Goal: Task Accomplishment & Management: Use online tool/utility

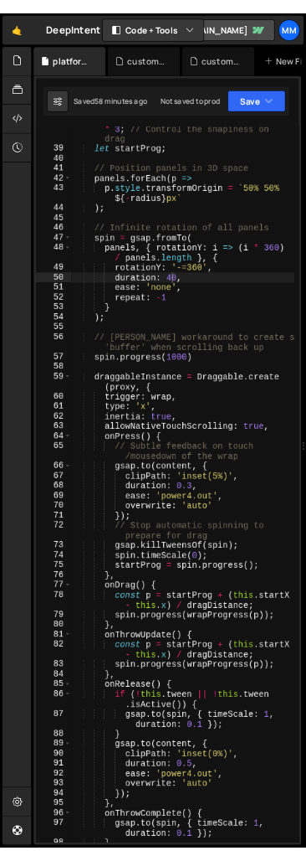
scroll to position [873, 0]
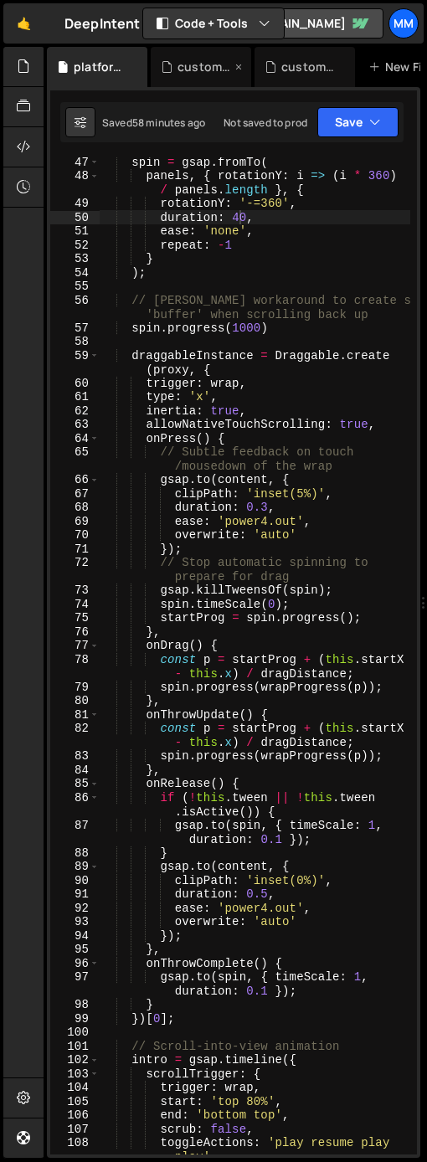
click at [197, 57] on div "custom.js" at bounding box center [201, 67] width 100 height 40
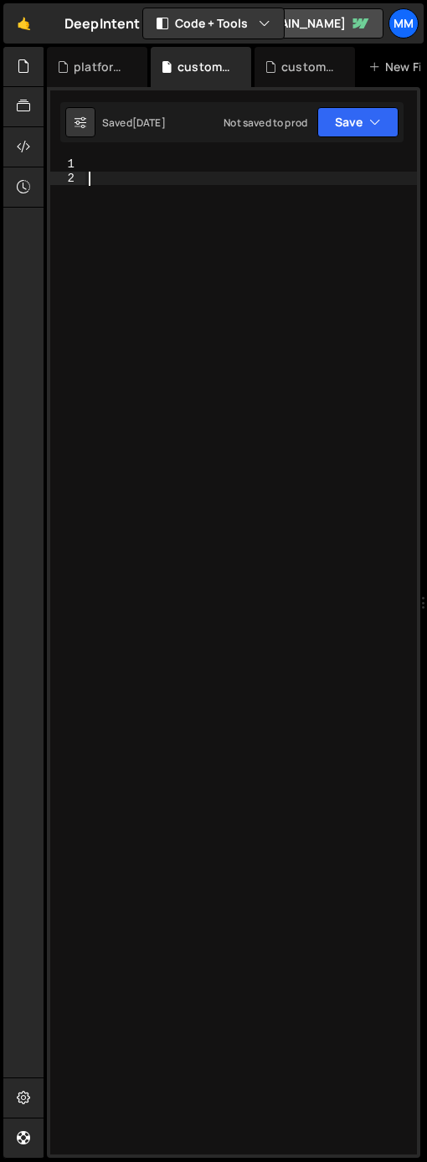
click at [232, 445] on div at bounding box center [268, 669] width 366 height 1025
paste textarea "});"
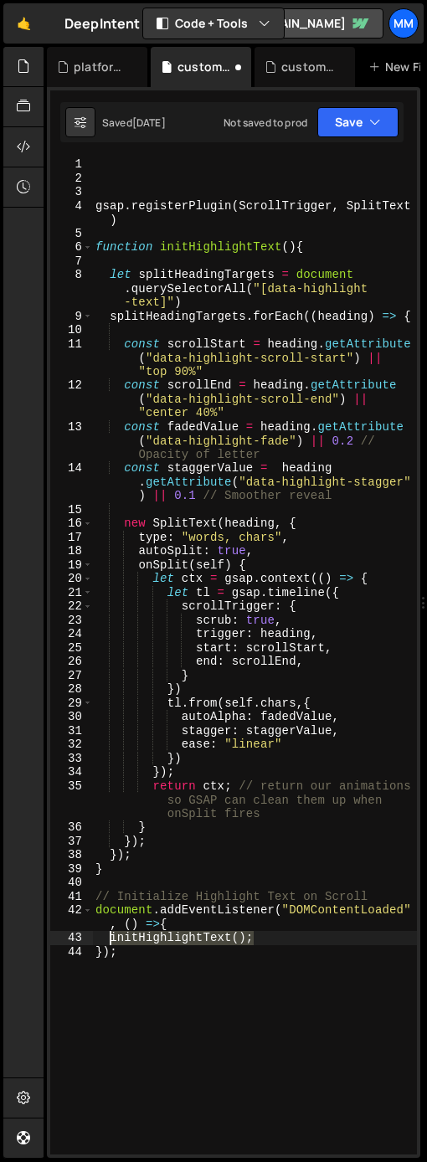
drag, startPoint x: 265, startPoint y: 937, endPoint x: 109, endPoint y: 940, distance: 156.6
click at [109, 940] on div "gsap . registerPlugin ( ScrollTrigger , SplitText ) function initHighlightText …" at bounding box center [254, 669] width 325 height 1025
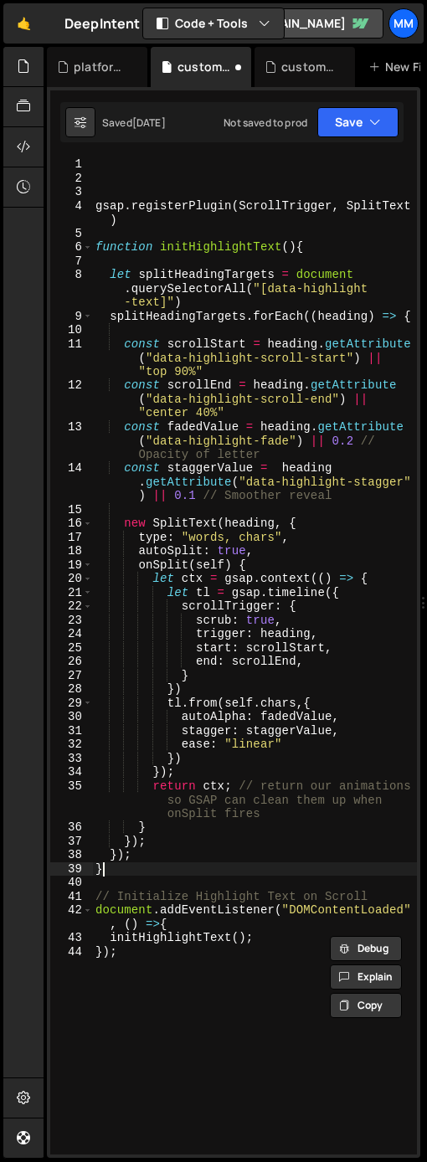
click at [106, 867] on div "gsap . registerPlugin ( ScrollTrigger , SplitText ) function initHighlightText …" at bounding box center [254, 669] width 325 height 1025
type textarea "}"
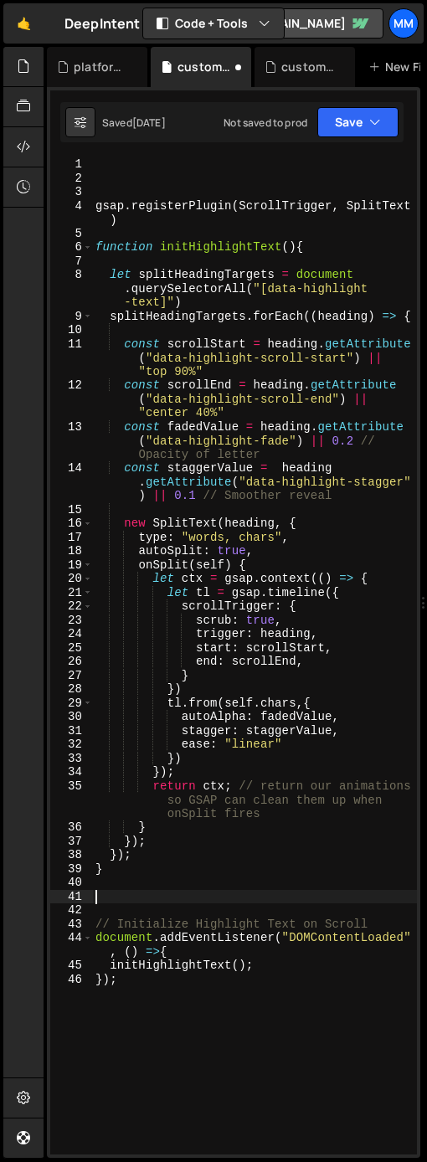
paste textarea "initHighlightText();"
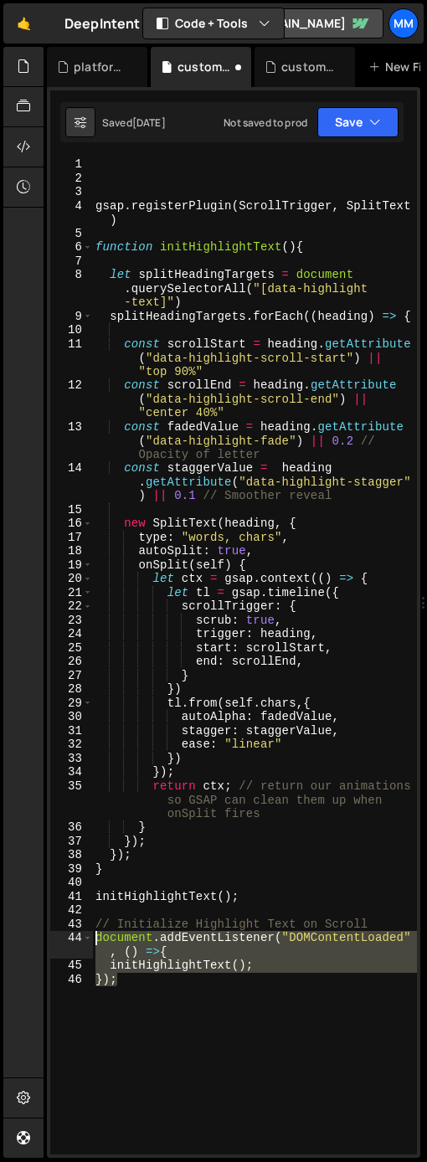
drag, startPoint x: 144, startPoint y: 986, endPoint x: 97, endPoint y: 938, distance: 66.9
click at [97, 938] on div "gsap . registerPlugin ( ScrollTrigger , SplitText ) function initHighlightText …" at bounding box center [254, 669] width 325 height 1025
click at [363, 922] on div "gsap . registerPlugin ( ScrollTrigger , SplitText ) function initHighlightText …" at bounding box center [254, 669] width 325 height 1025
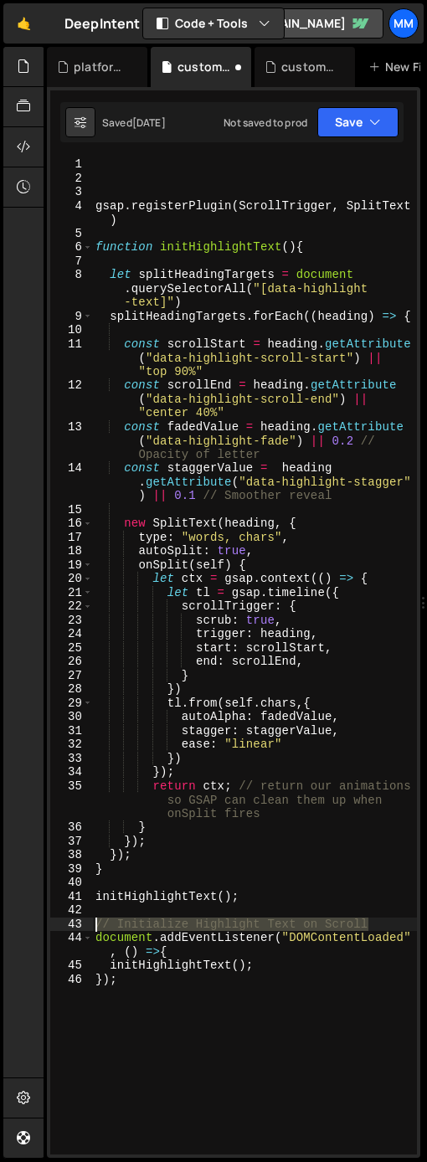
drag, startPoint x: 378, startPoint y: 924, endPoint x: 91, endPoint y: 930, distance: 286.5
click at [91, 930] on div "// Initialize Highlight Text on Scroll 1 2 3 4 5 6 7 8 9 10 11 12 13 14 15 16 1…" at bounding box center [233, 655] width 367 height 997
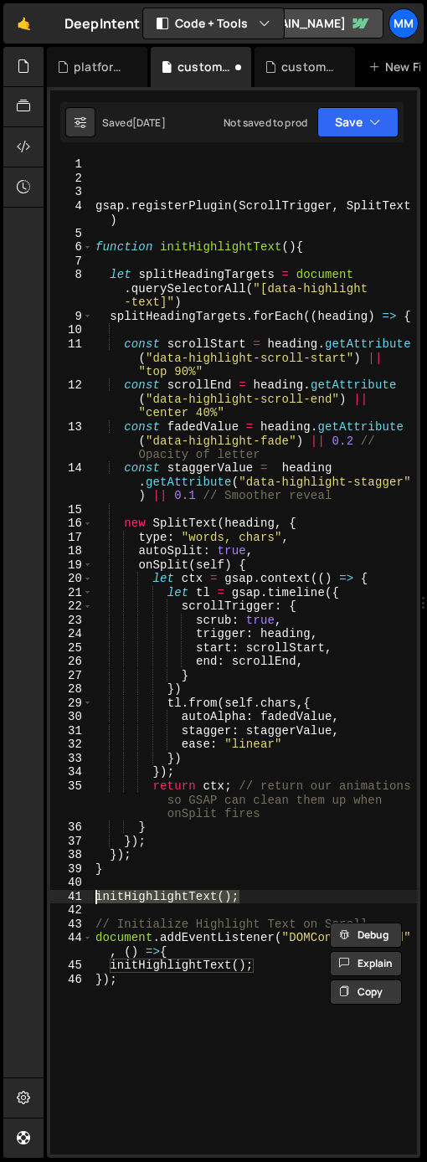
drag, startPoint x: 259, startPoint y: 895, endPoint x: 87, endPoint y: 893, distance: 171.7
click at [87, 893] on div "// Initialize Highlight Text on Scroll 1 2 3 4 5 6 7 8 9 10 11 12 13 14 15 16 1…" at bounding box center [233, 655] width 367 height 997
type textarea "initHighlightText();"
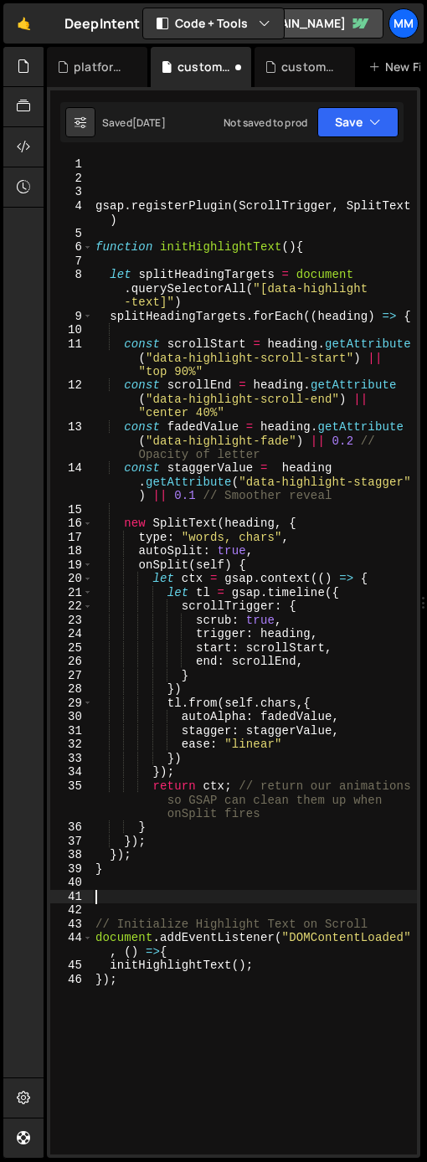
click at [252, 922] on div "gsap . registerPlugin ( ScrollTrigger , SplitText ) function initHighlightText …" at bounding box center [254, 669] width 325 height 1025
type textarea "// Initialize Highlight Text on Scroll"
click at [388, 926] on div "gsap . registerPlugin ( ScrollTrigger , SplitText ) function initHighlightText …" at bounding box center [254, 669] width 325 height 1025
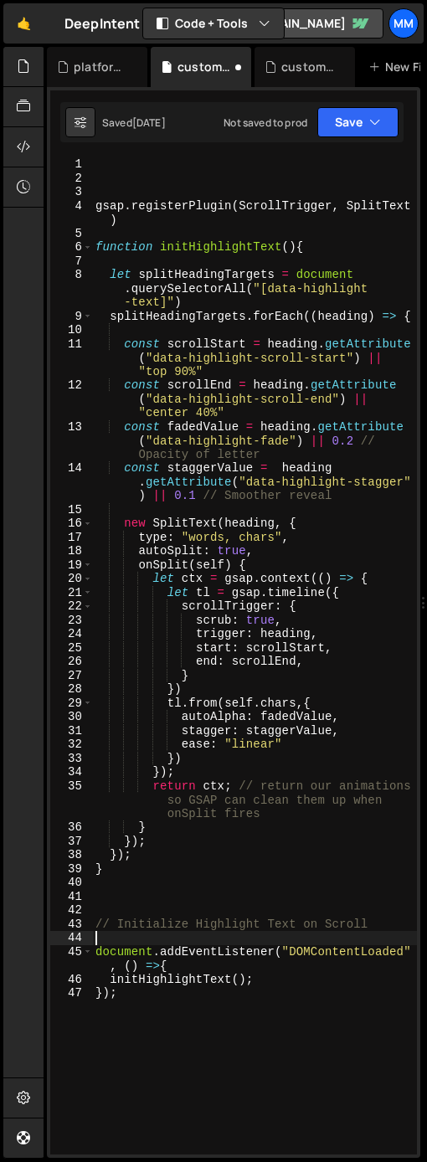
paste textarea "initHighlightText();"
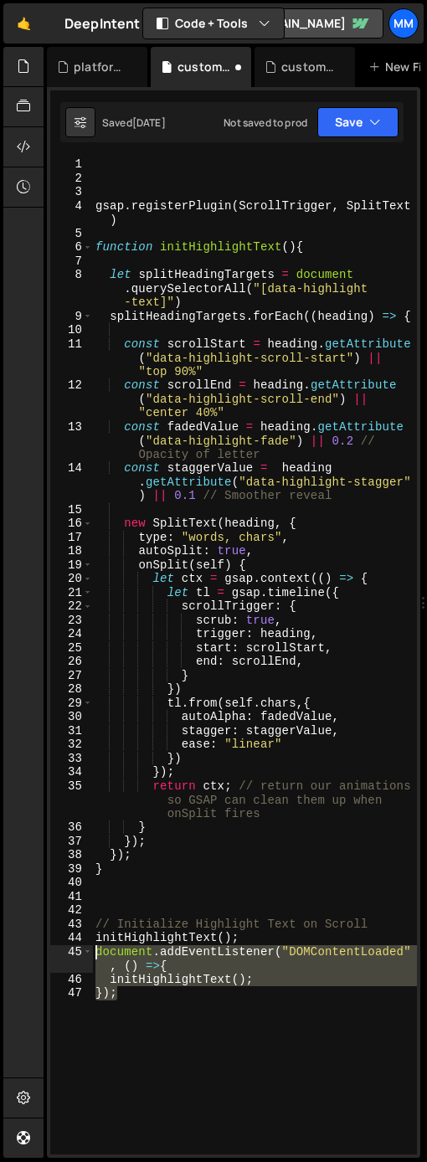
drag, startPoint x: 135, startPoint y: 991, endPoint x: 80, endPoint y: 955, distance: 64.8
click at [80, 955] on div "initHighlightText(); 1 2 3 4 5 6 7 8 9 10 11 12 13 14 15 16 17 18 19 20 21 22 2…" at bounding box center [233, 655] width 367 height 997
type textarea "document.addEventListener("DOMContentLoaded", () =>{ initHighlightText();"
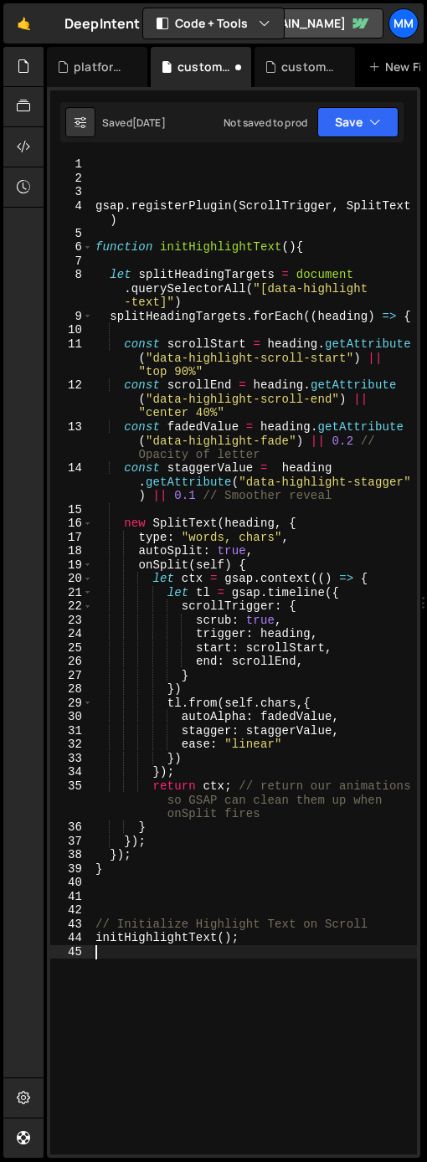
click at [201, 984] on div "gsap . registerPlugin ( ScrollTrigger , SplitText ) function initHighlightText …" at bounding box center [254, 669] width 325 height 1025
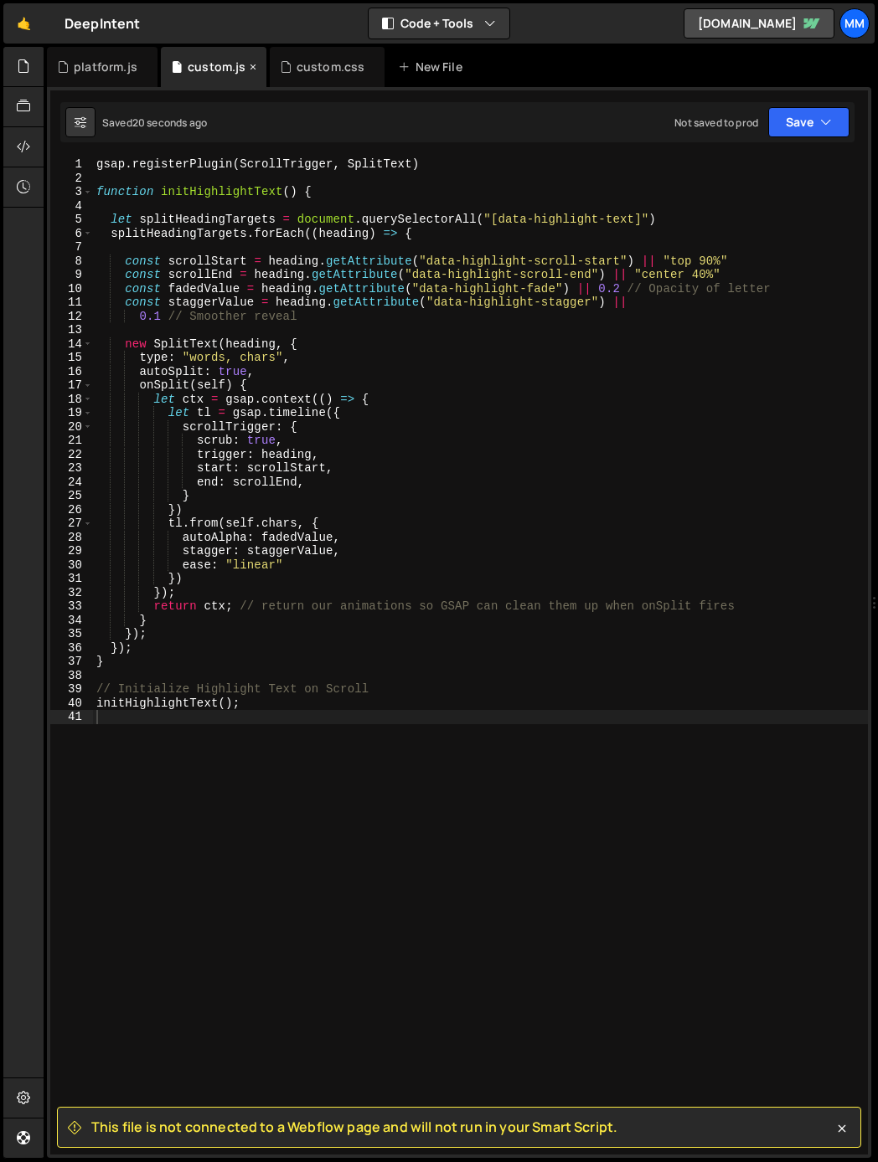
click at [198, 67] on div "custom.js" at bounding box center [217, 67] width 58 height 17
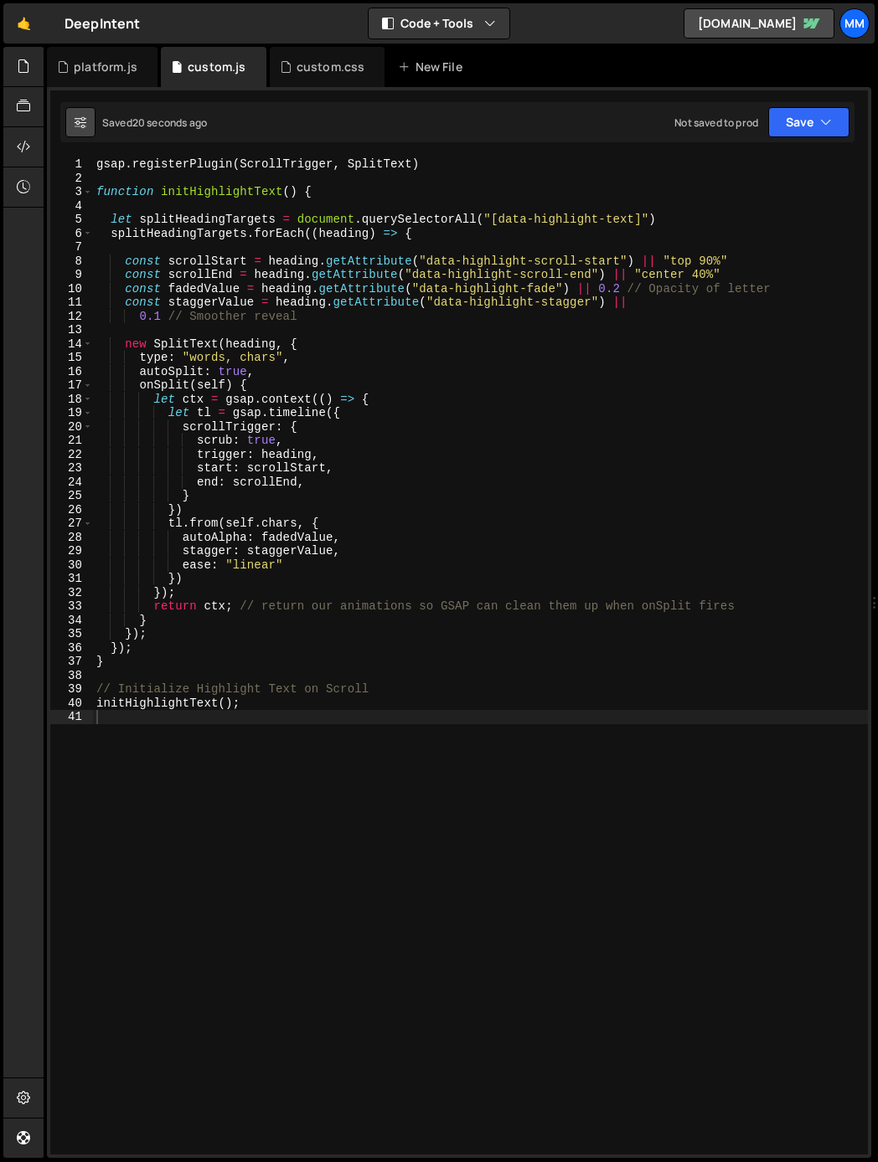
click at [73, 126] on button at bounding box center [80, 122] width 30 height 30
select select "editor"
select select "ace/theme/monokai"
type input "14"
checkbox input "true"
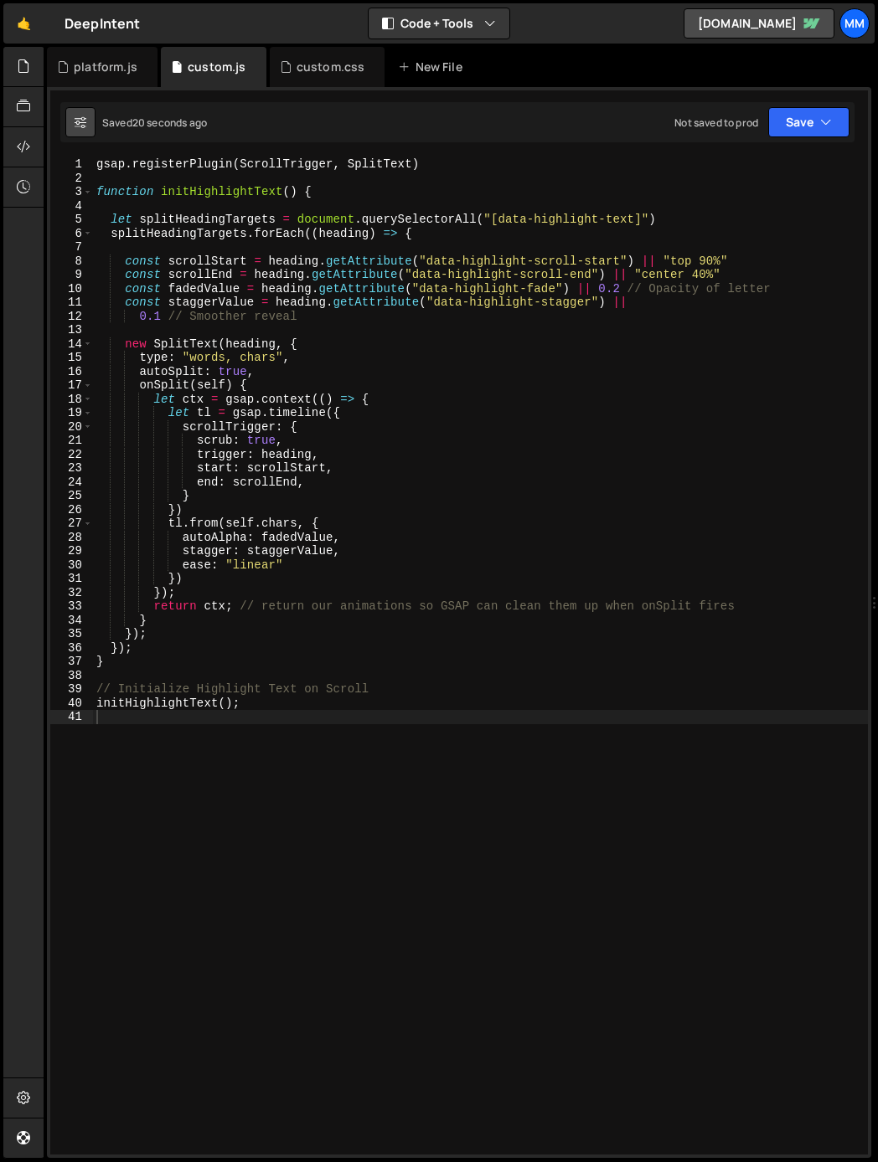
checkbox input "true"
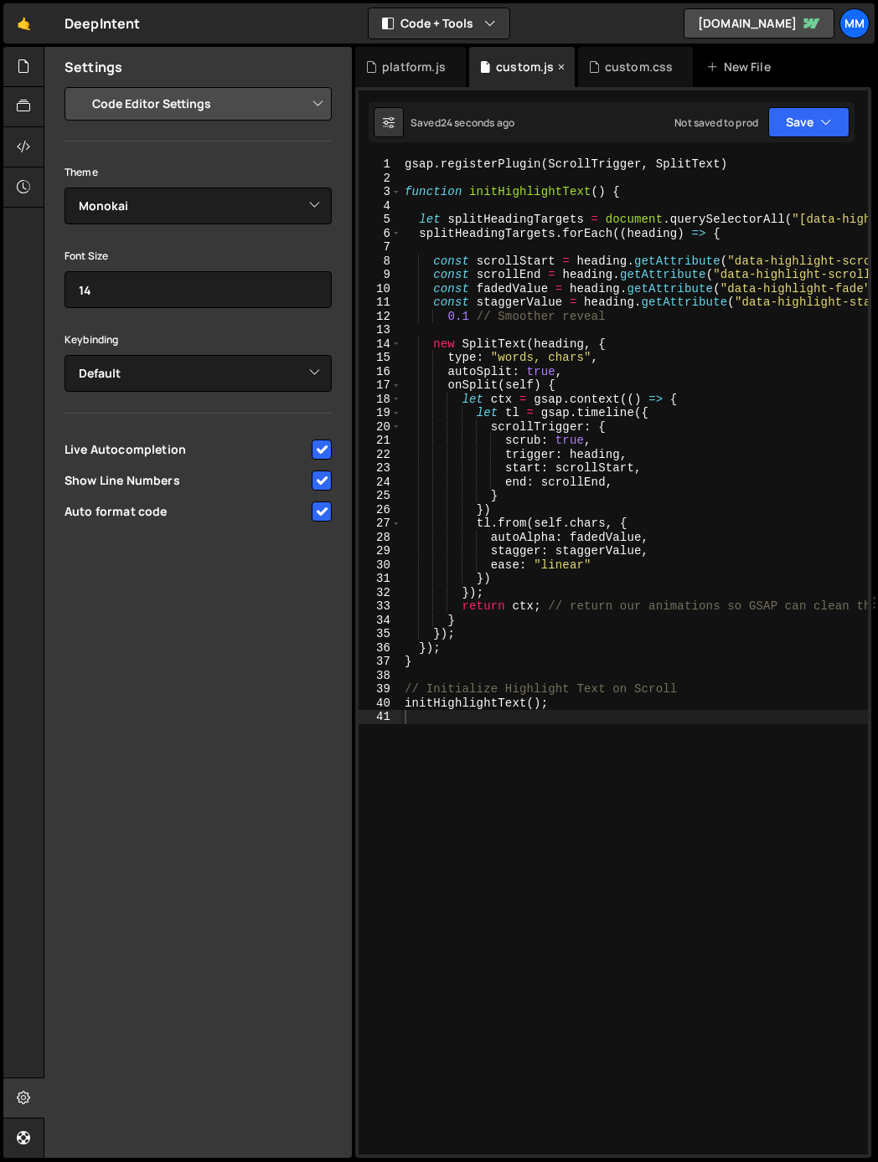
click at [426, 75] on div "custom.js" at bounding box center [522, 67] width 106 height 40
click at [391, 121] on icon at bounding box center [389, 122] width 12 height 17
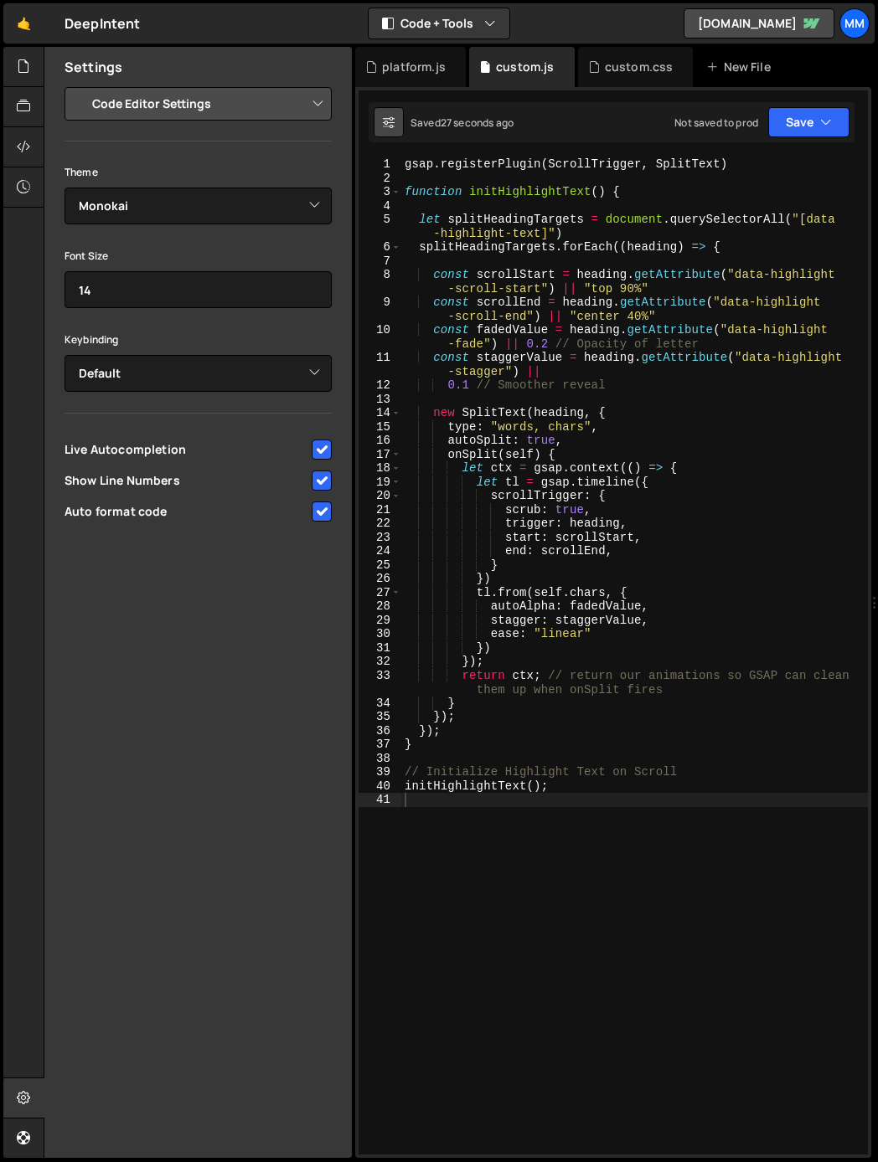
click at [392, 121] on icon at bounding box center [389, 122] width 12 height 17
click at [426, 126] on button "Save" at bounding box center [808, 122] width 81 height 30
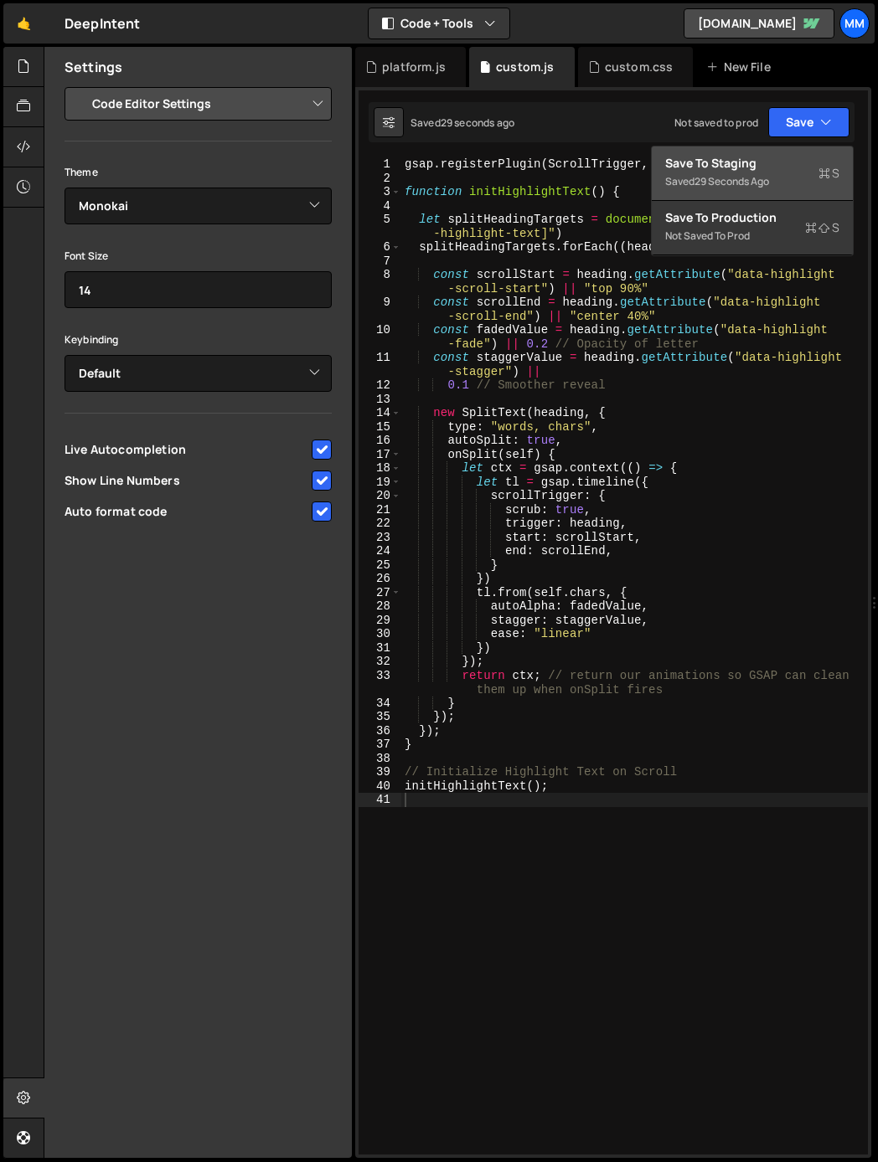
click at [426, 161] on div "Save to Staging S" at bounding box center [752, 163] width 174 height 17
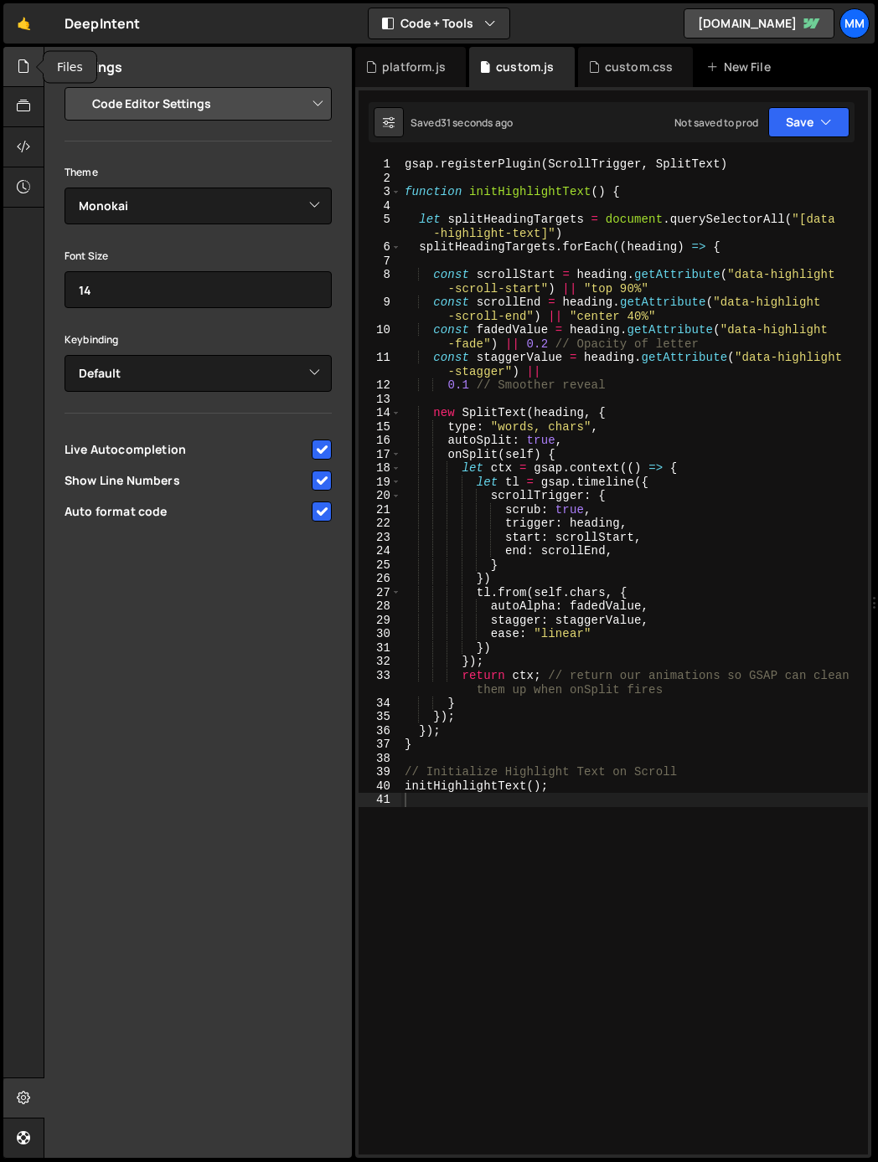
click at [26, 57] on icon at bounding box center [23, 66] width 13 height 18
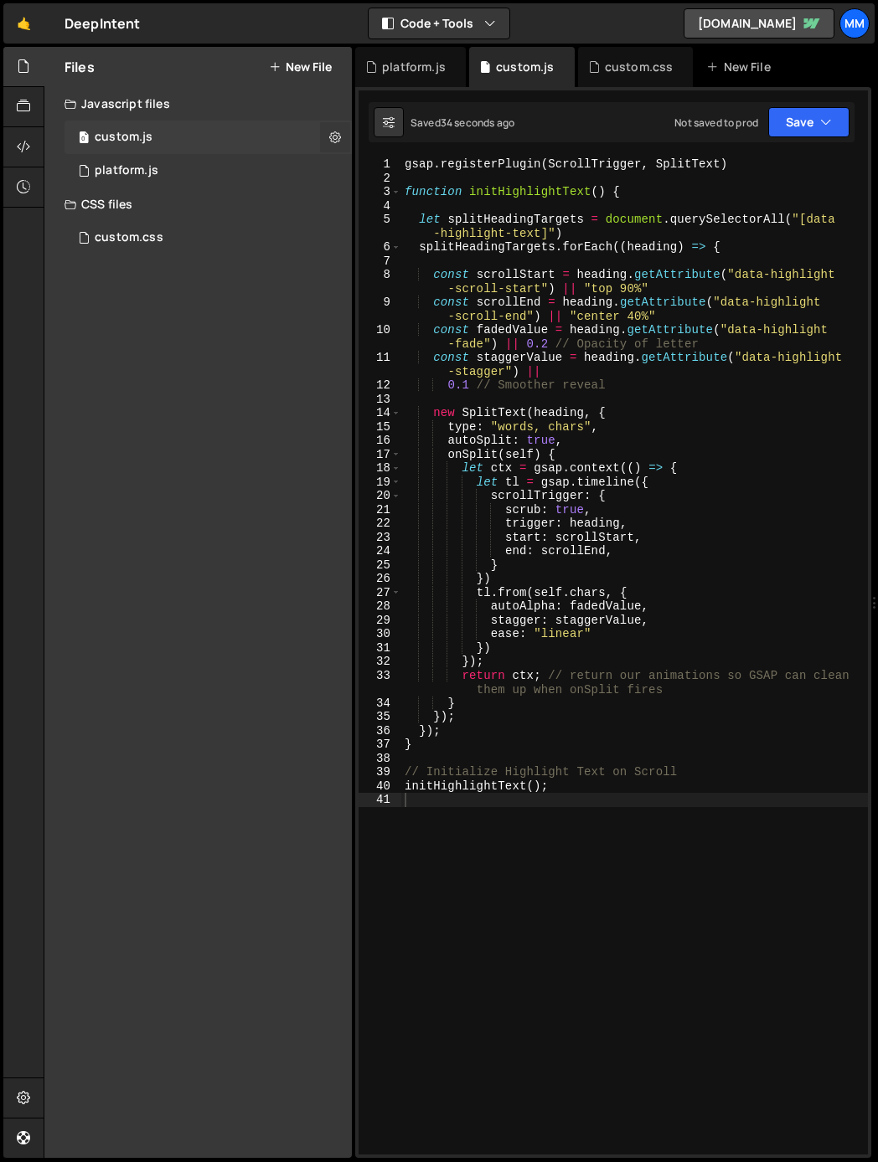
click at [333, 136] on icon at bounding box center [335, 137] width 12 height 16
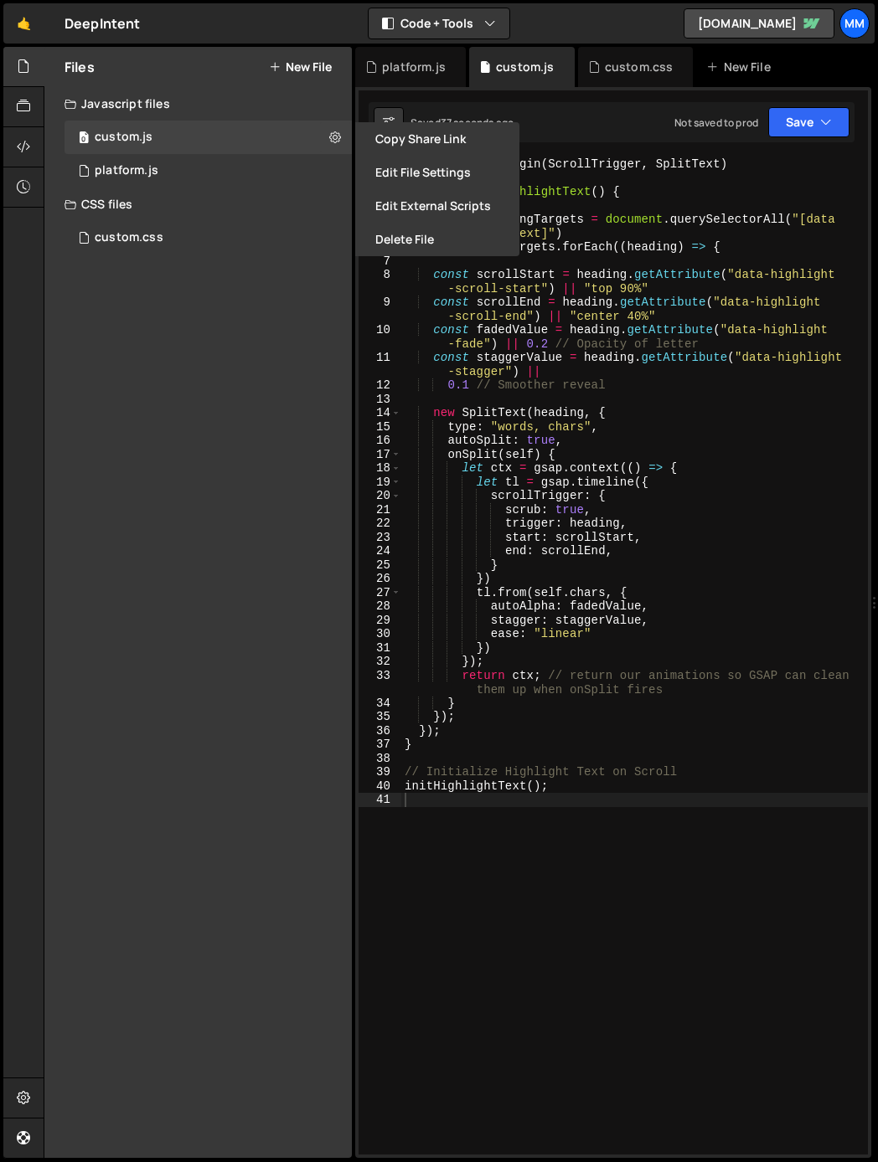
click at [284, 362] on div "Files New File Javascript files 0 custom.js 0 1 platform.js 0 CSS files custom.…" at bounding box center [197, 602] width 307 height 1111
click at [426, 171] on button "Edit File Settings" at bounding box center [437, 172] width 164 height 33
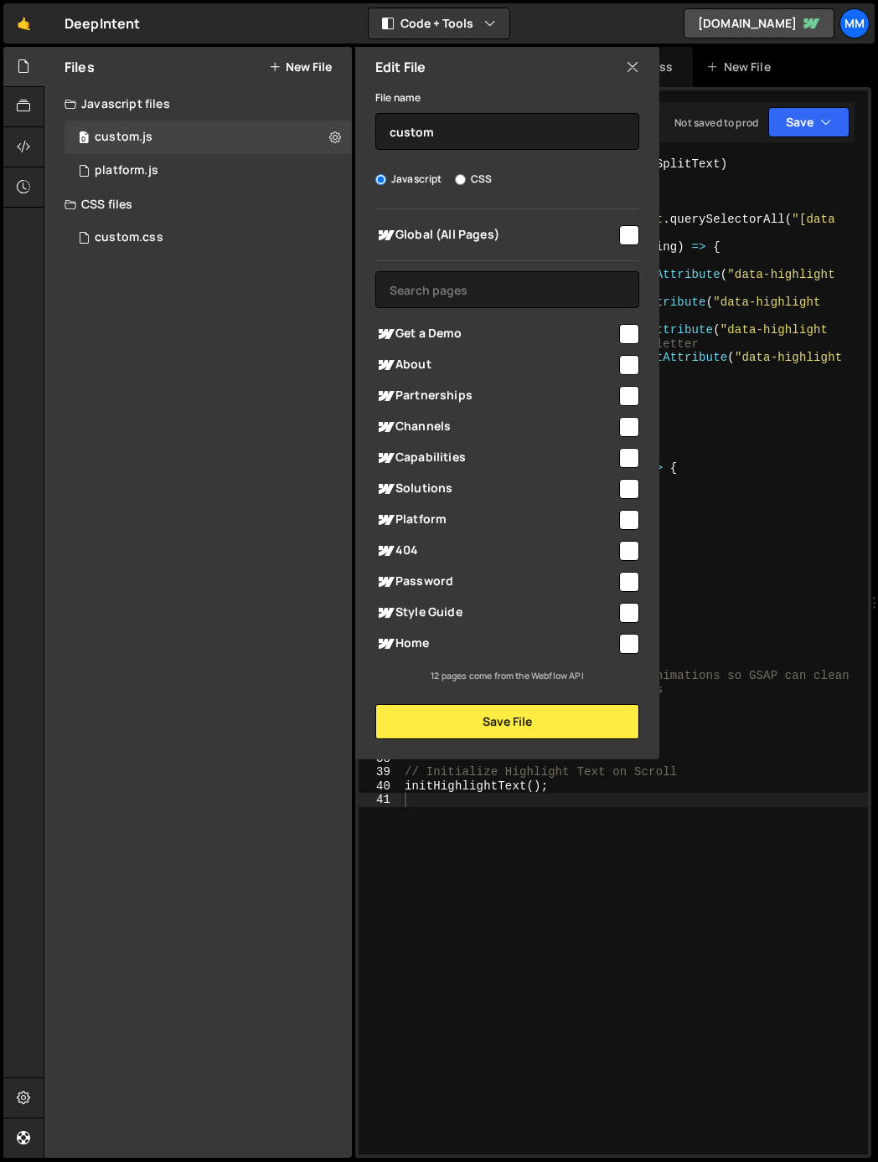
click at [426, 228] on div "Global (All Pages) Get a Demo" at bounding box center [507, 446] width 304 height 474
click at [426, 234] on input "checkbox" at bounding box center [629, 235] width 20 height 20
checkbox input "true"
click at [426, 723] on button "Save File" at bounding box center [507, 721] width 264 height 35
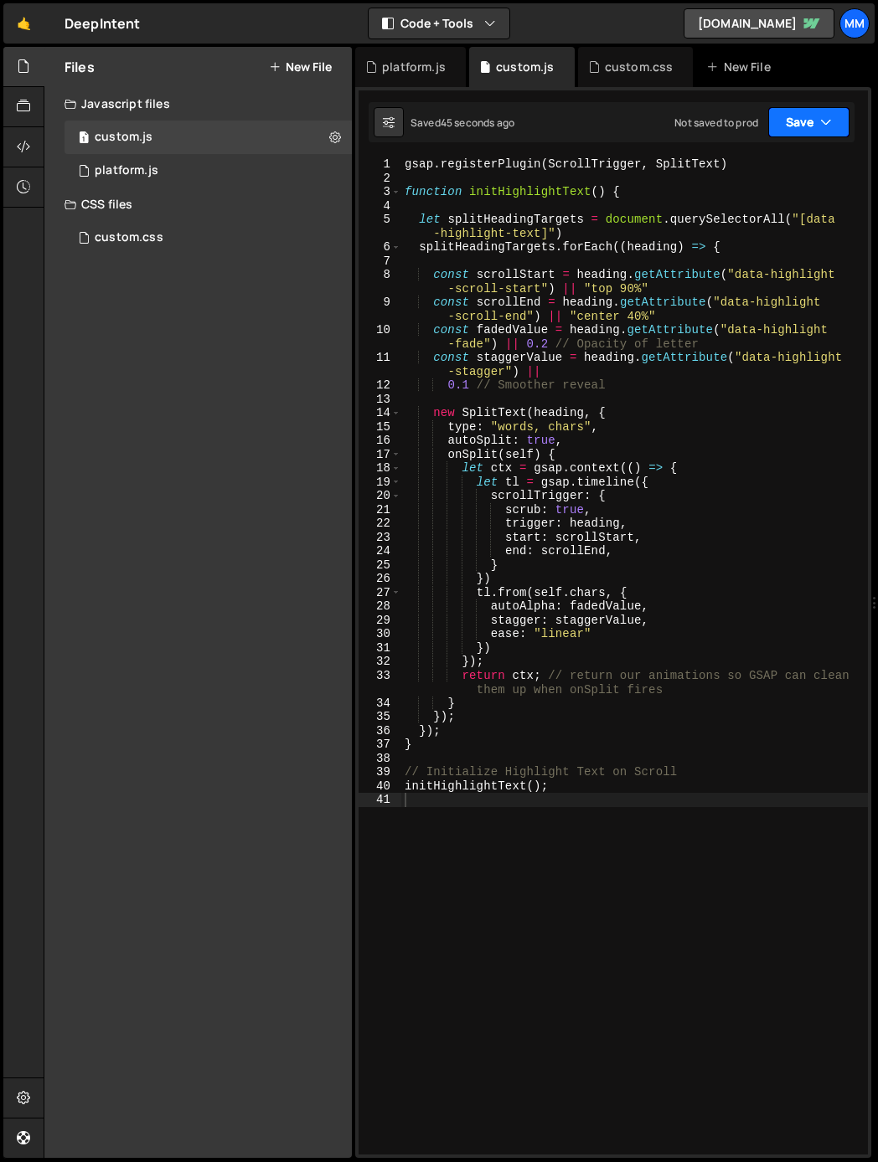
click at [426, 125] on button "Save" at bounding box center [808, 122] width 81 height 30
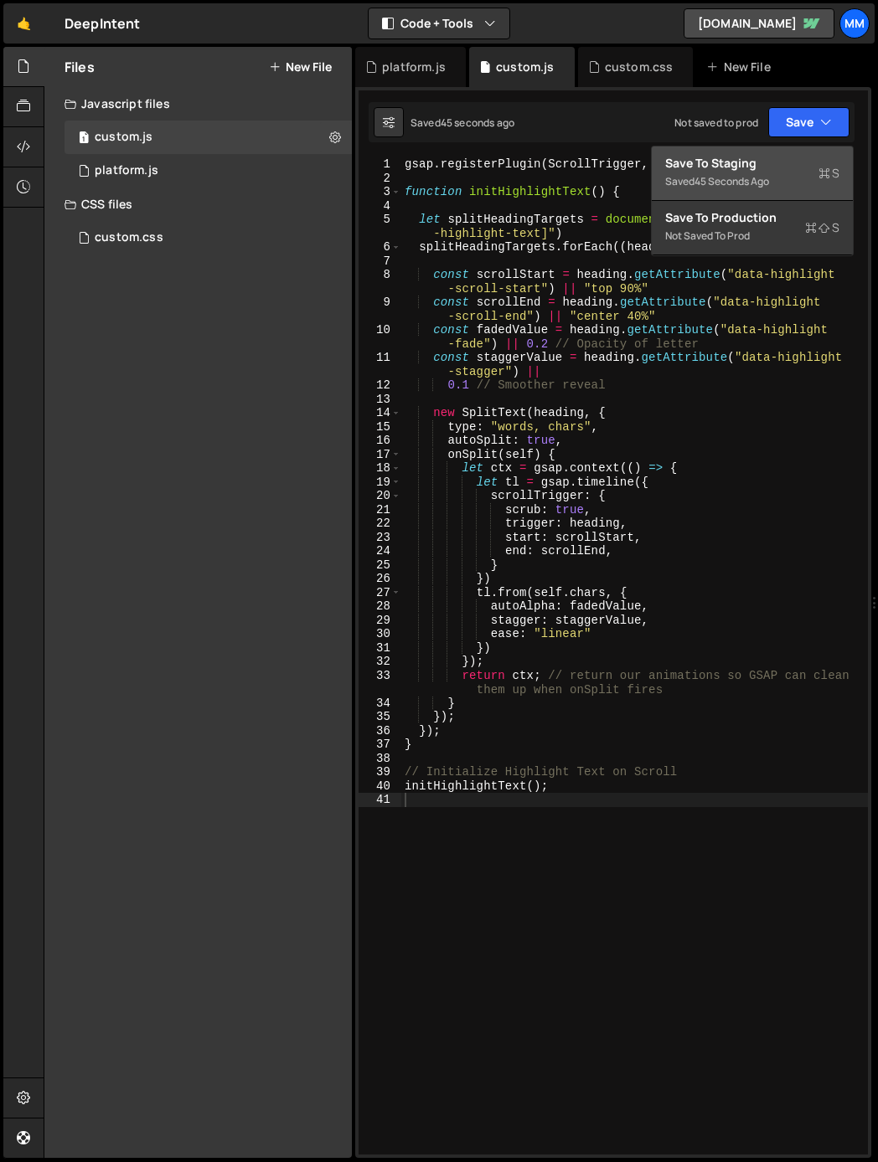
click at [426, 159] on div "Save to Staging S" at bounding box center [752, 163] width 174 height 17
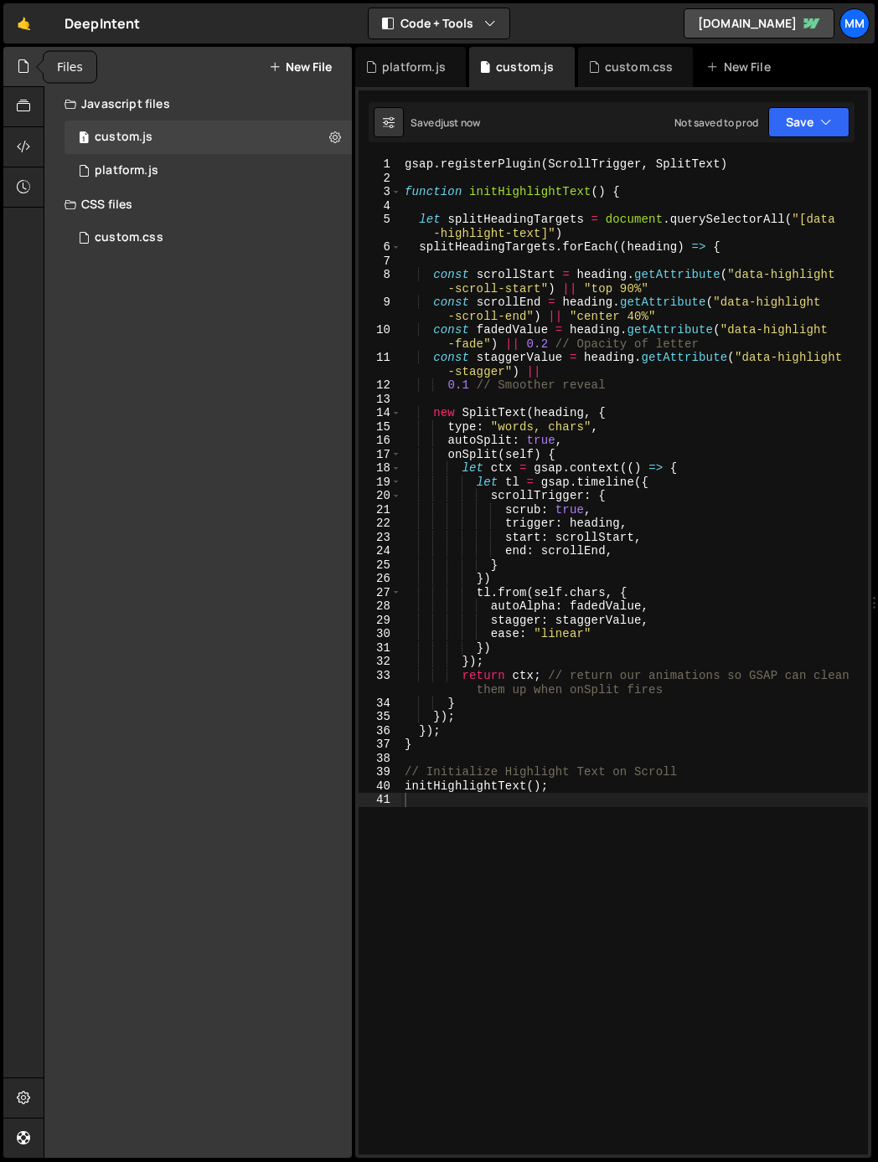
click at [19, 67] on icon at bounding box center [23, 66] width 13 height 18
